Goal: Task Accomplishment & Management: Use online tool/utility

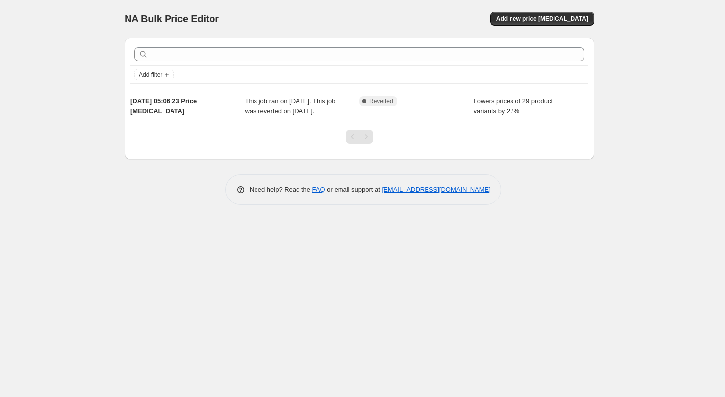
click at [330, 280] on div "NA Bulk Price Editor. This page is ready NA Bulk Price Editor Add new price [ME…" at bounding box center [359, 198] width 718 height 397
click at [366, 311] on div "NA Bulk Price Editor. This page is ready NA Bulk Price Editor Add new price [ME…" at bounding box center [359, 198] width 718 height 397
